Goal: Information Seeking & Learning: Compare options

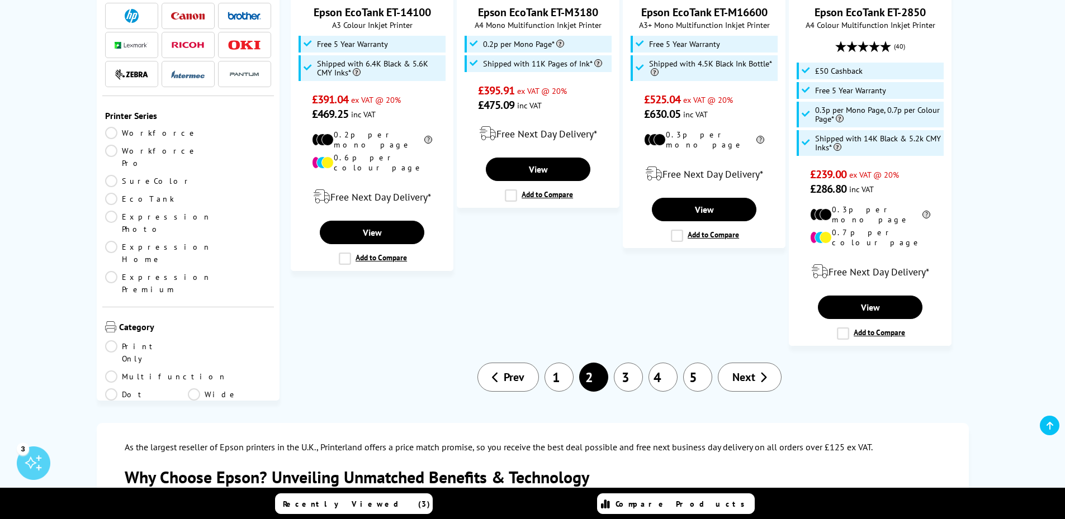
scroll to position [1509, 0]
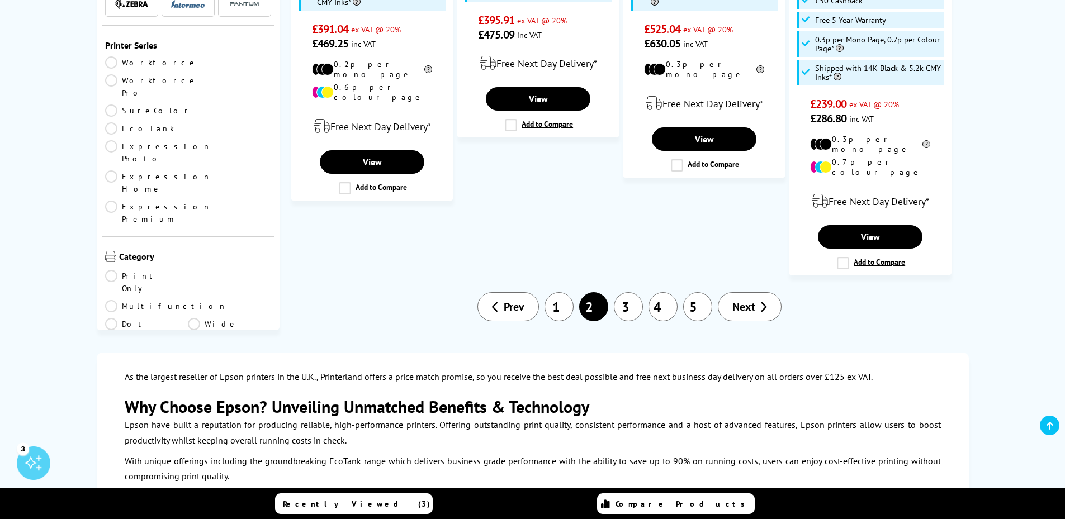
click at [629, 292] on link "3" at bounding box center [628, 306] width 29 height 29
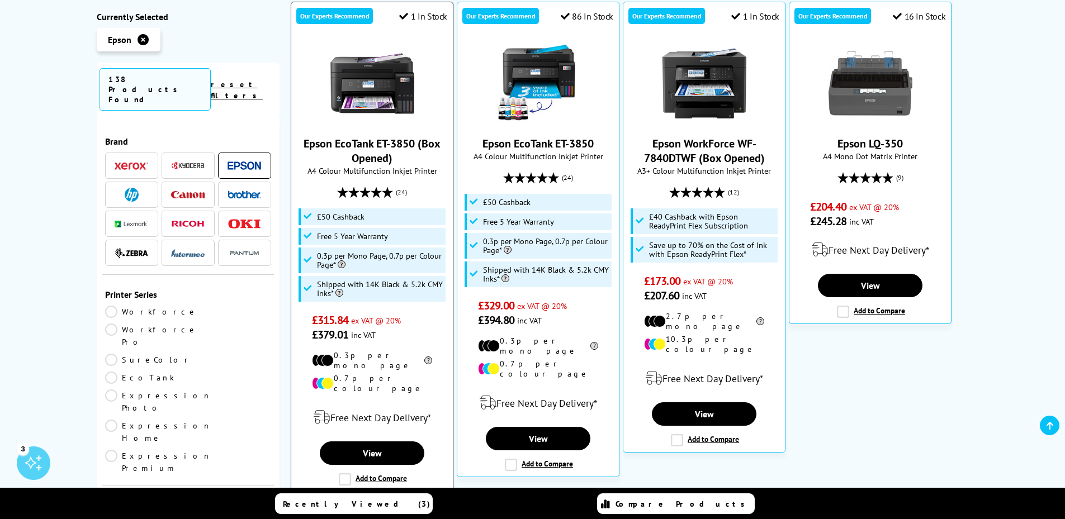
scroll to position [391, 0]
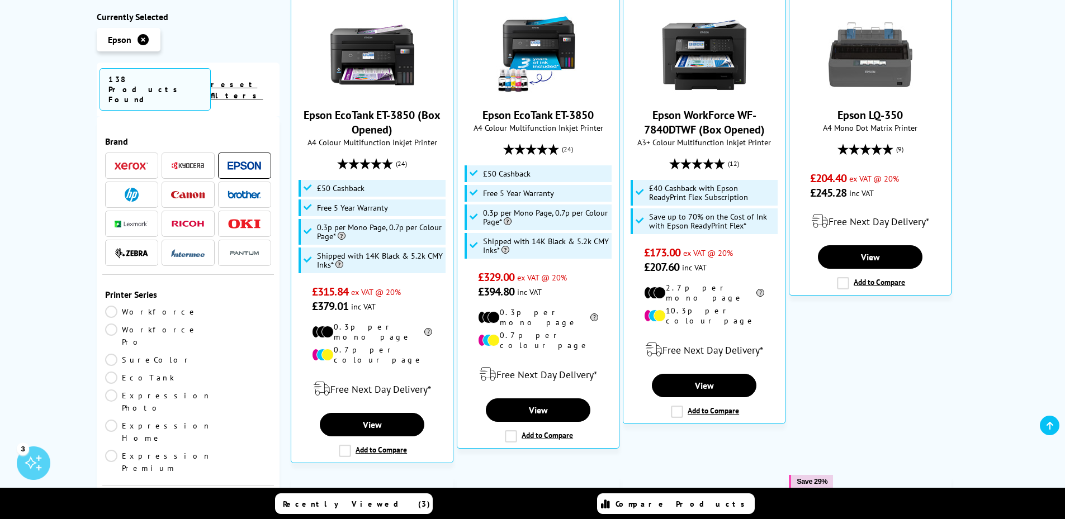
click at [110, 306] on link "Workforce" at bounding box center [151, 312] width 93 height 12
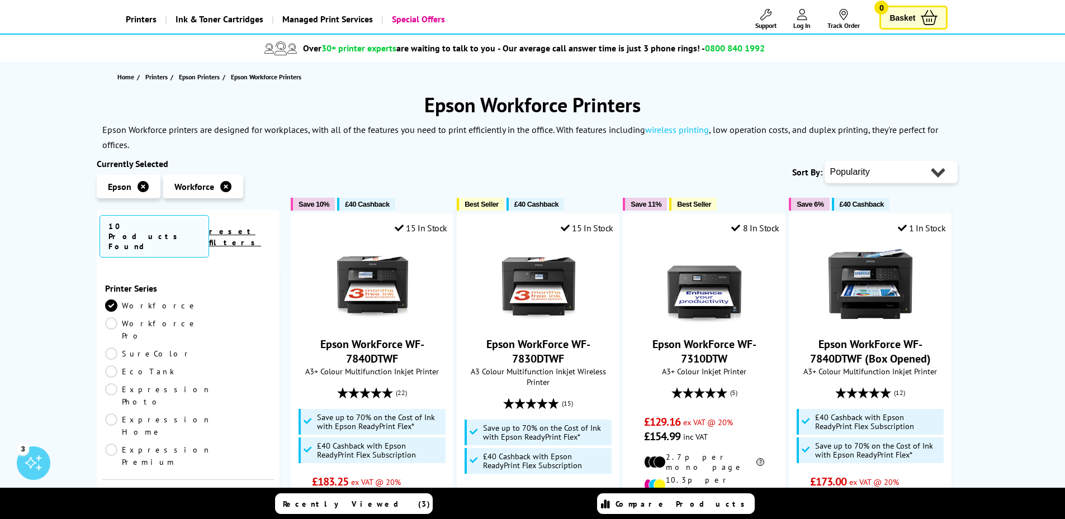
scroll to position [56, 0]
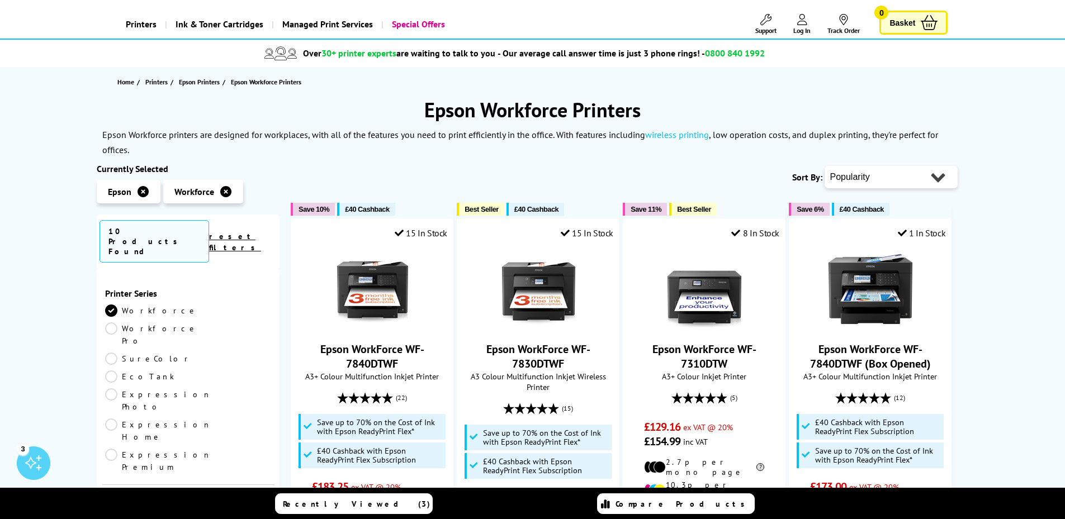
click at [142, 189] on icon at bounding box center [142, 191] width 11 height 11
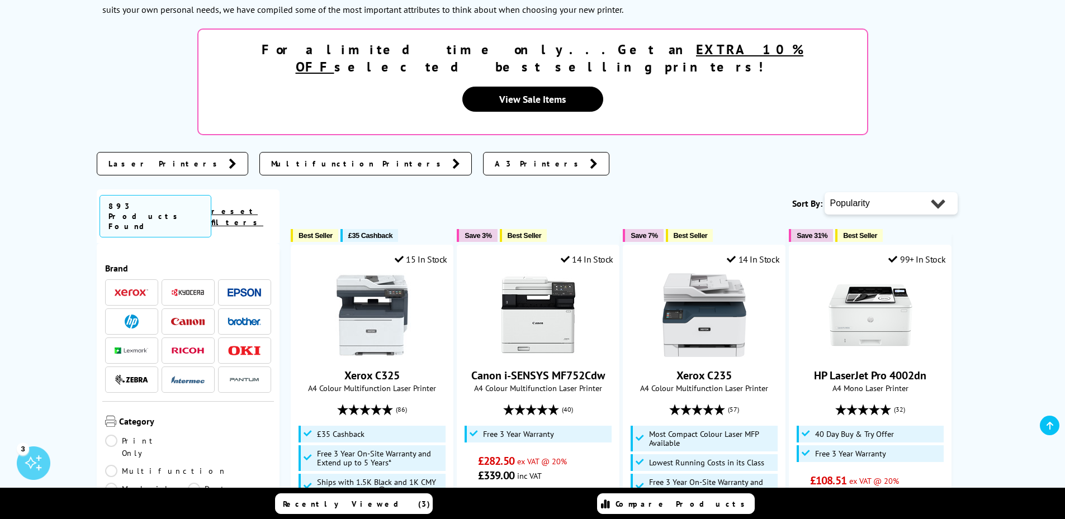
scroll to position [224, 0]
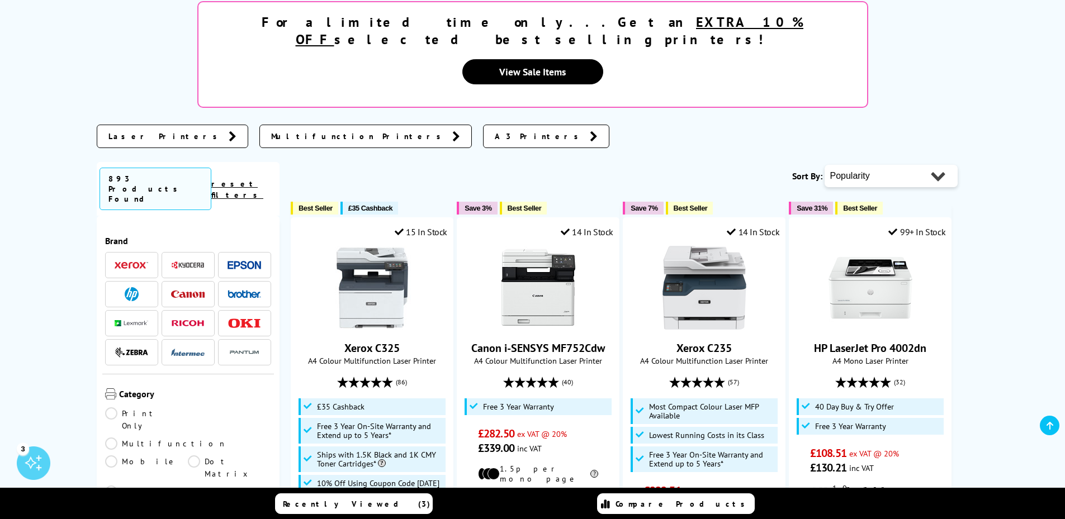
click at [187, 287] on span at bounding box center [188, 294] width 34 height 14
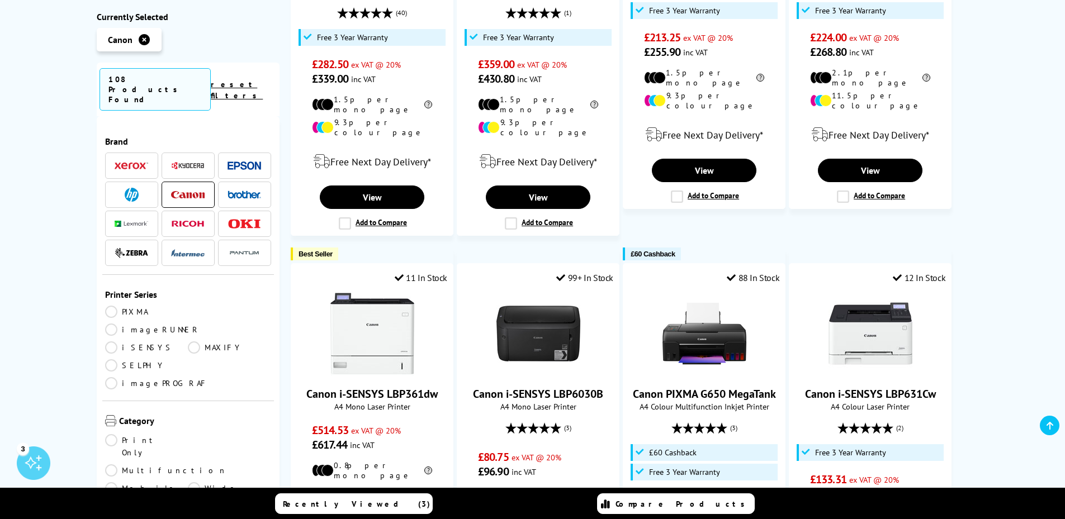
scroll to position [503, 0]
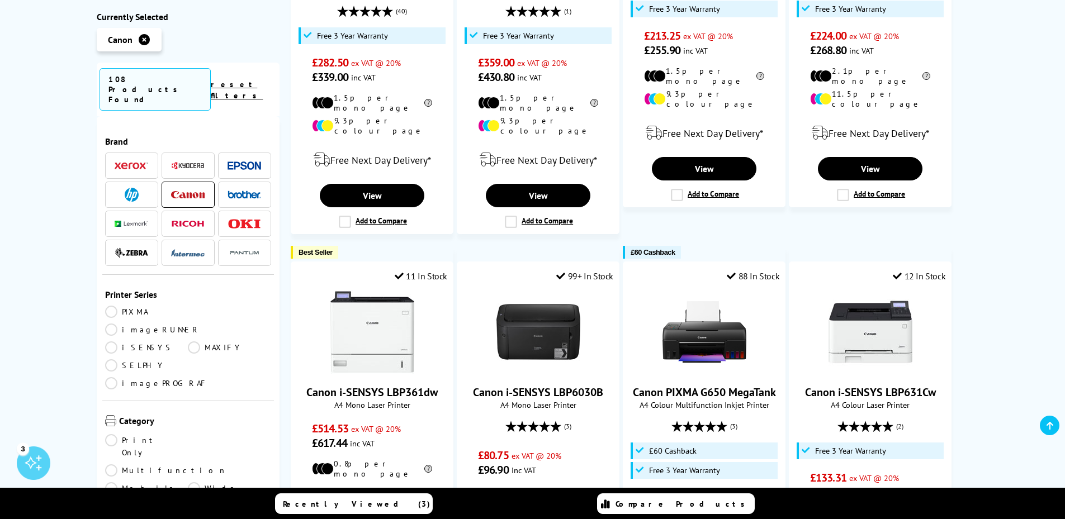
click at [115, 306] on link "PIXMA" at bounding box center [146, 312] width 83 height 12
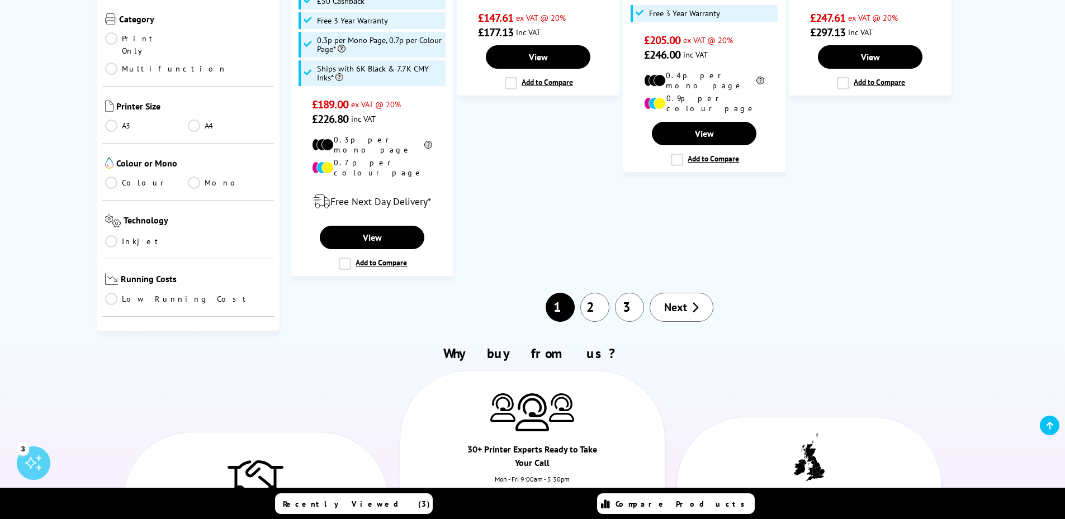
scroll to position [1341, 0]
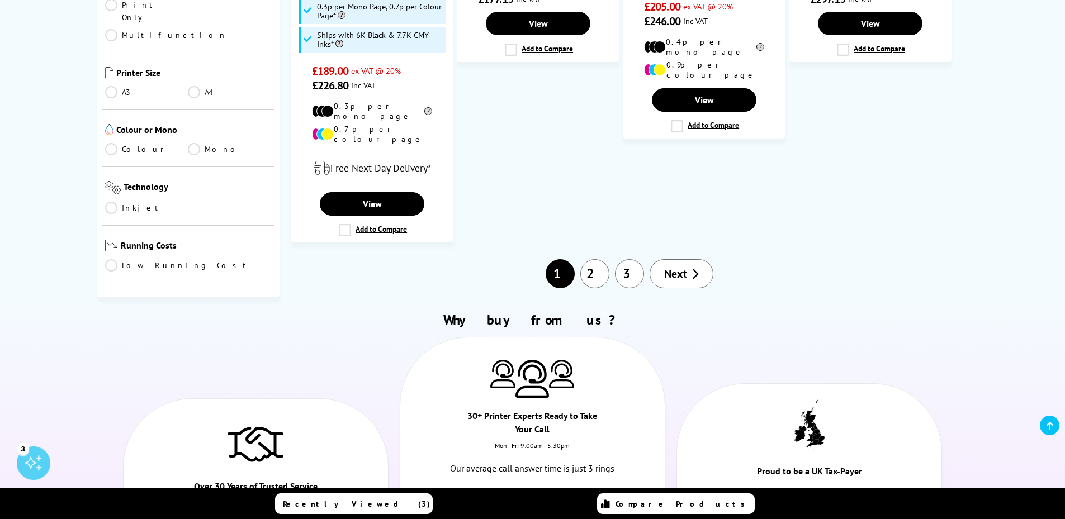
click at [591, 259] on link "2" at bounding box center [594, 273] width 29 height 29
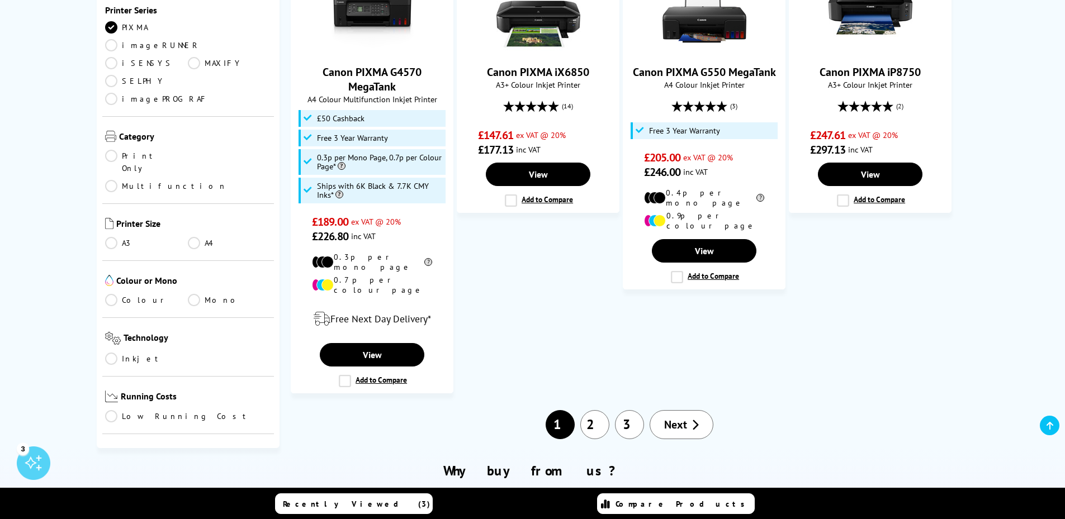
scroll to position [1174, 0]
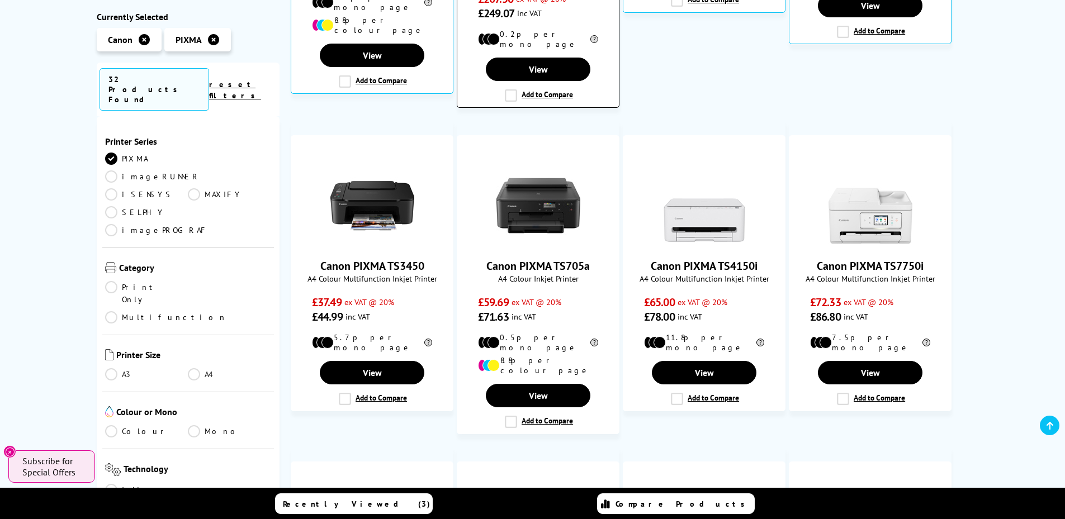
scroll to position [503, 0]
